Goal: Task Accomplishment & Management: Complete application form

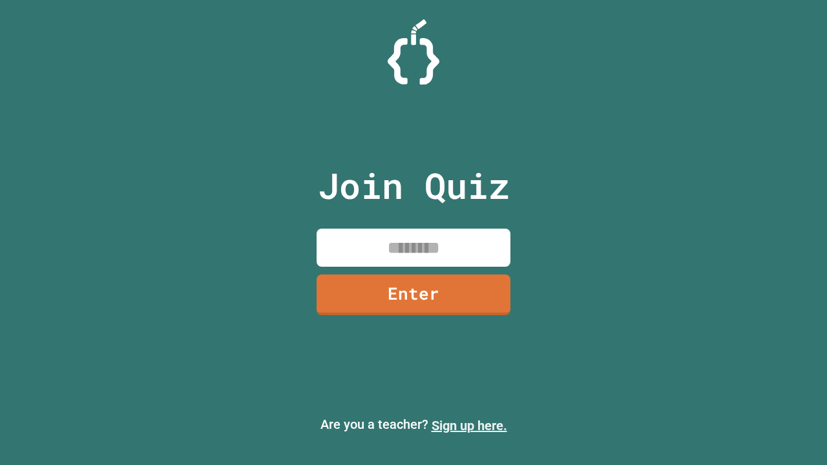
click at [469, 426] on link "Sign up here." at bounding box center [469, 425] width 76 height 15
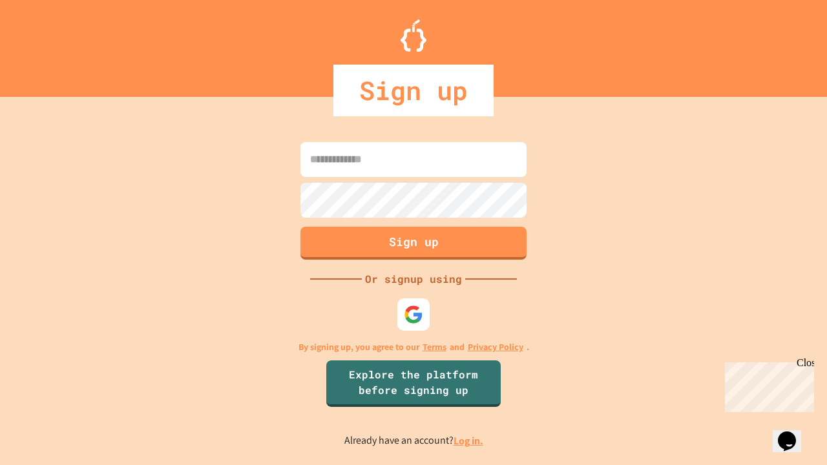
click at [469, 440] on link "Log in." at bounding box center [468, 441] width 30 height 14
